Goal: Find specific page/section: Find specific page/section

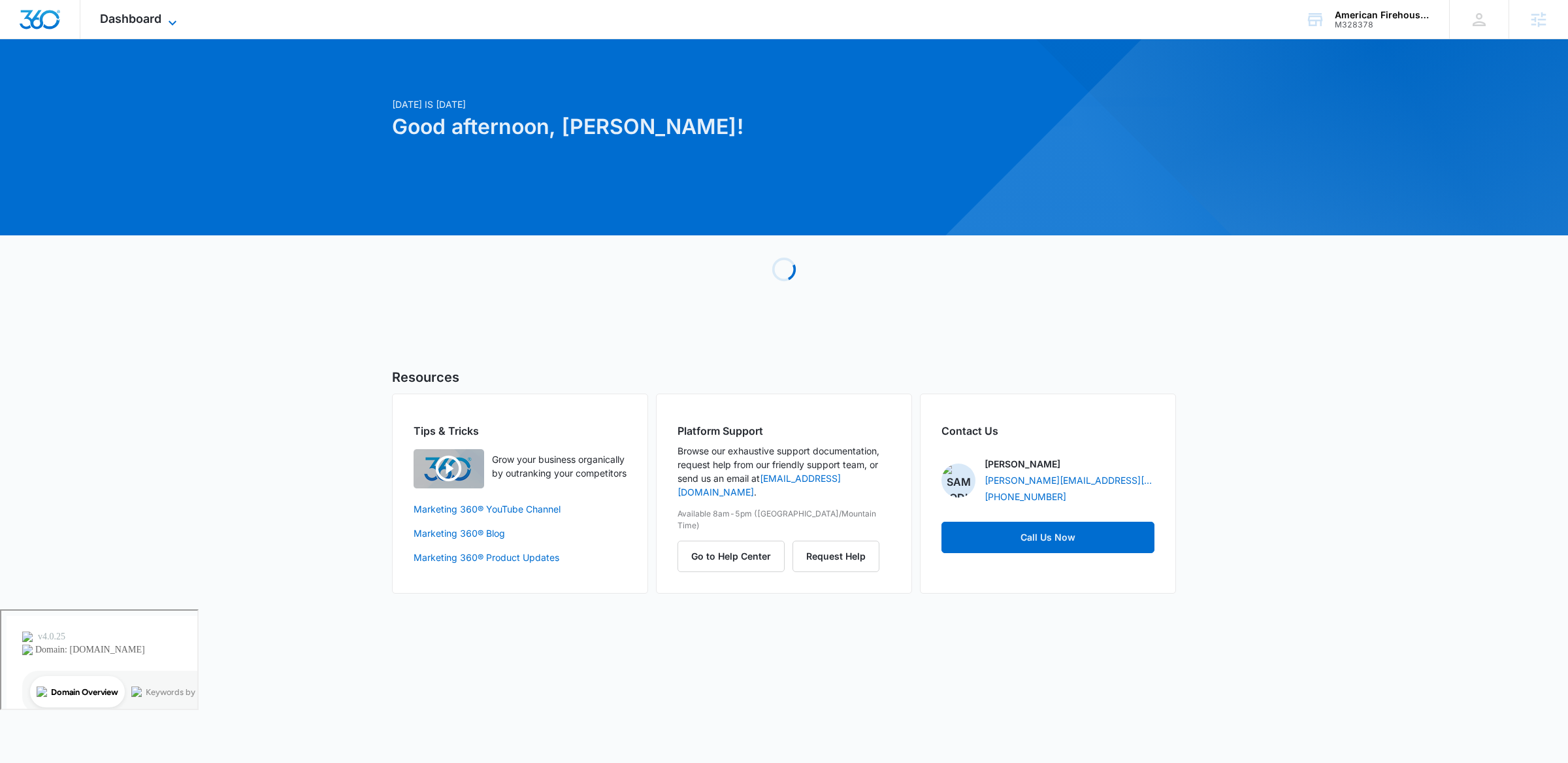
click at [169, 19] on icon at bounding box center [172, 23] width 16 height 16
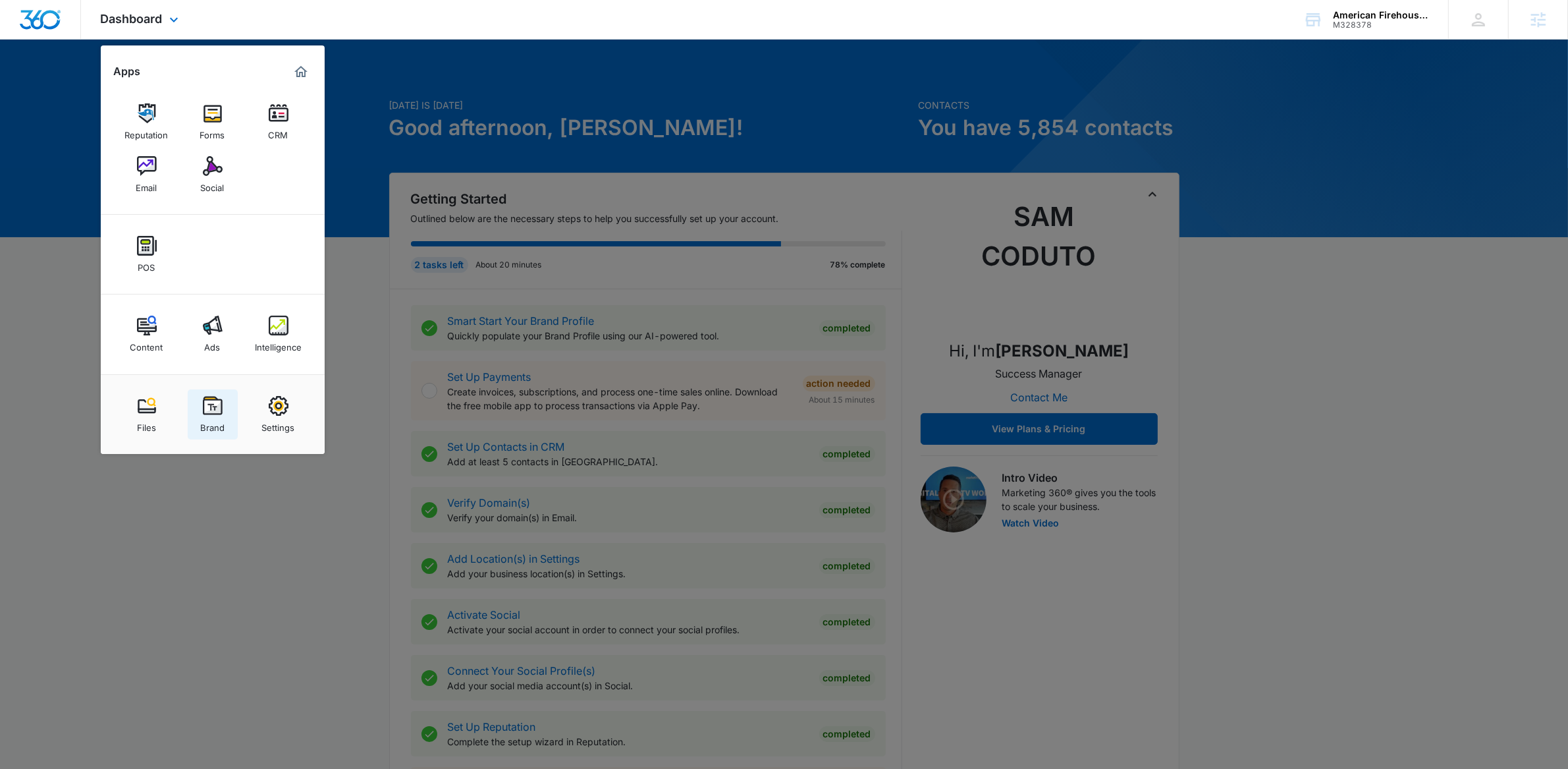
click at [212, 423] on div "Brand" at bounding box center [212, 424] width 24 height 17
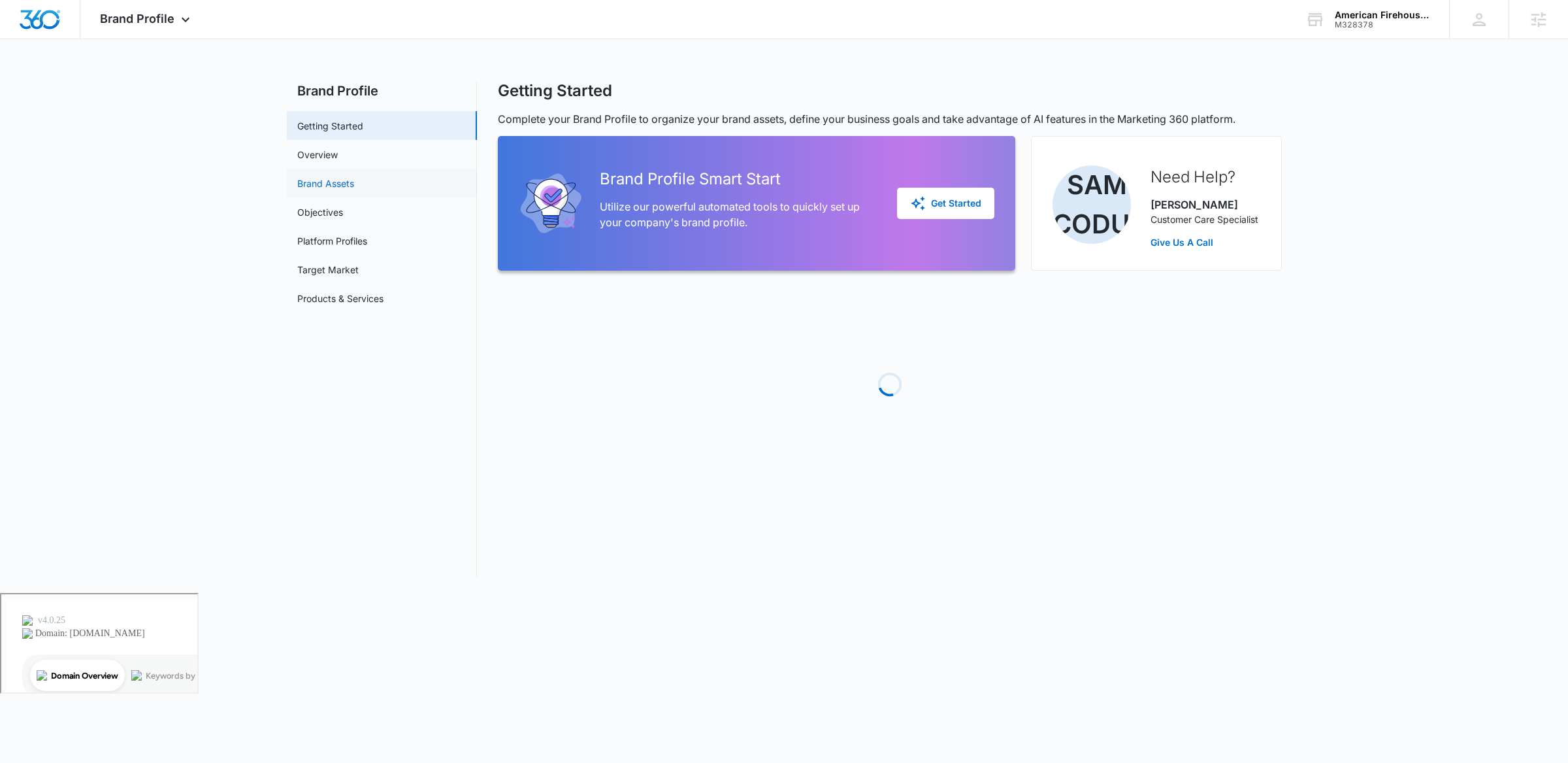
click at [354, 176] on link "Brand Assets" at bounding box center [326, 183] width 57 height 14
